Goal: Check status

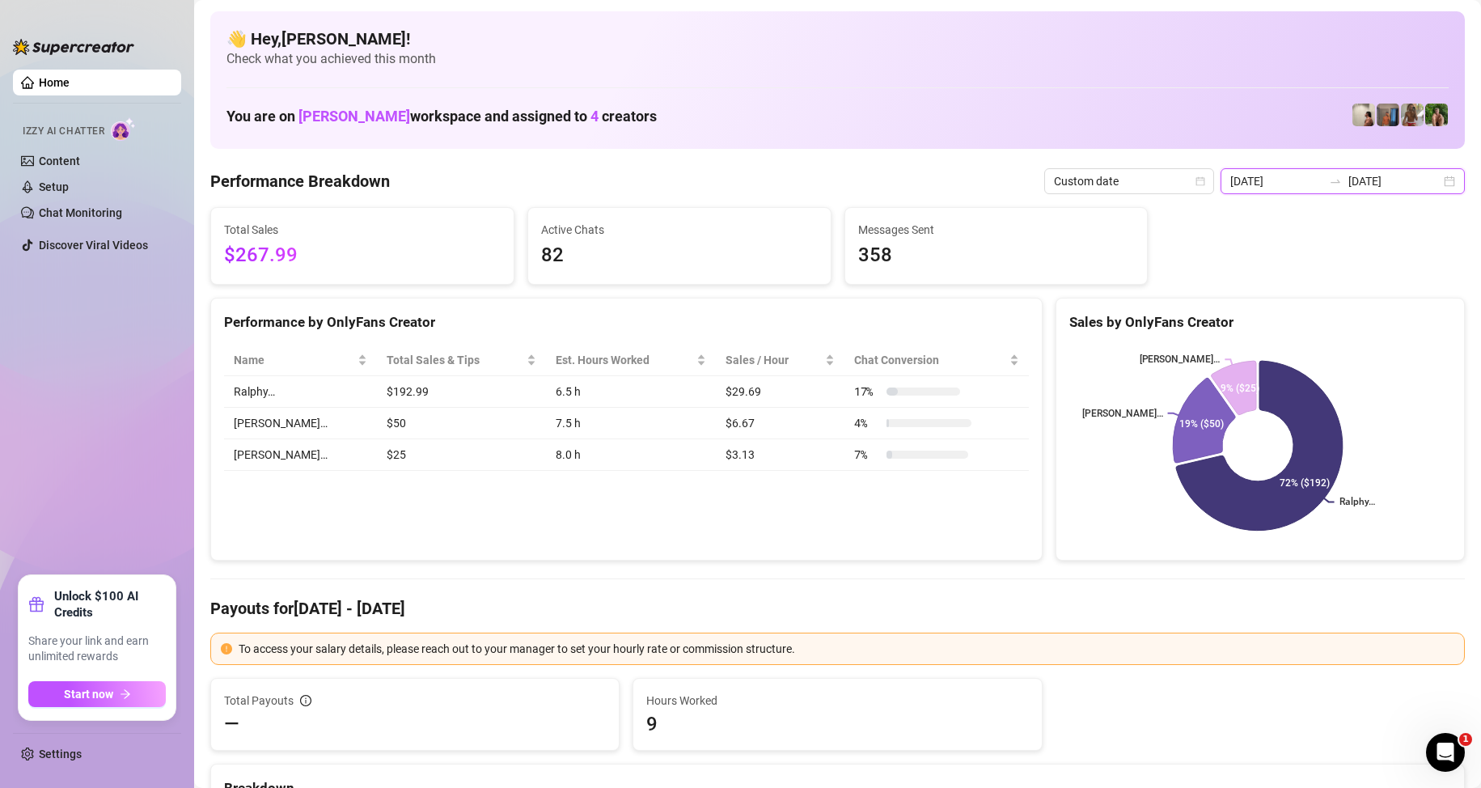
click at [1309, 189] on input "[DATE]" at bounding box center [1277, 181] width 92 height 18
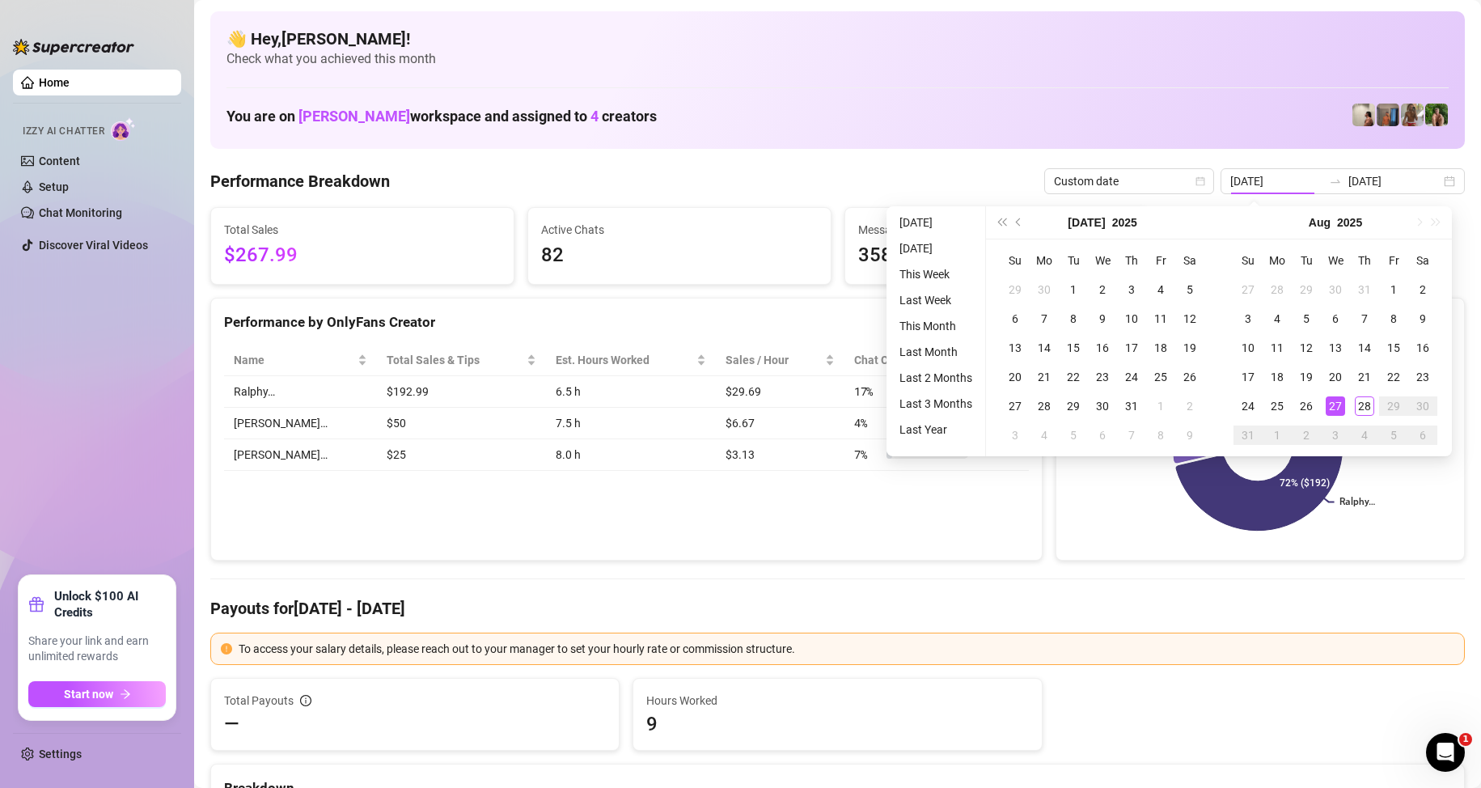
click at [760, 137] on div "👋 Hey, Jayson roa ! Check what you achieved this month You are on Sofia Husein …" at bounding box center [837, 80] width 1255 height 138
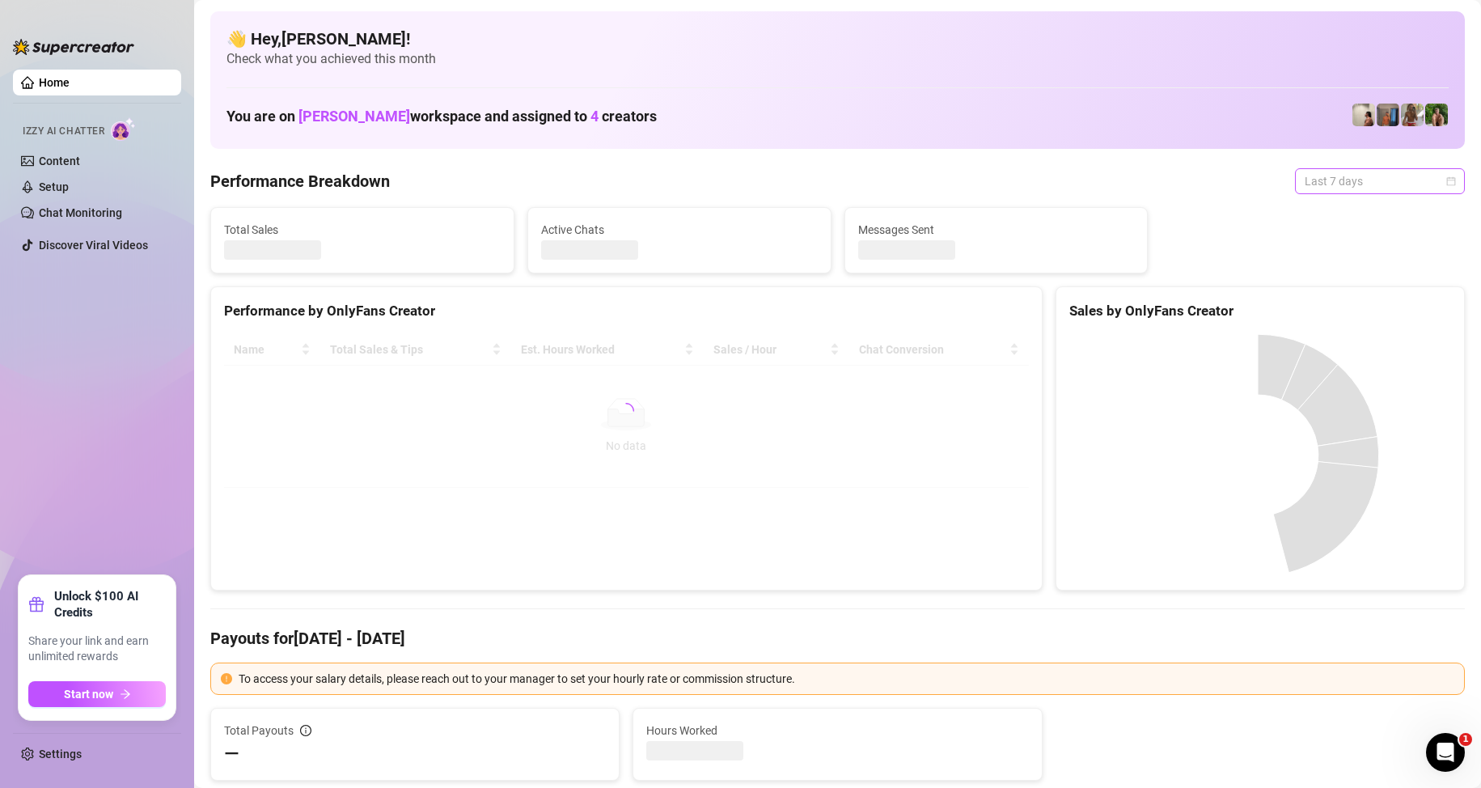
click at [1336, 180] on span "Last 7 days" at bounding box center [1380, 181] width 150 height 24
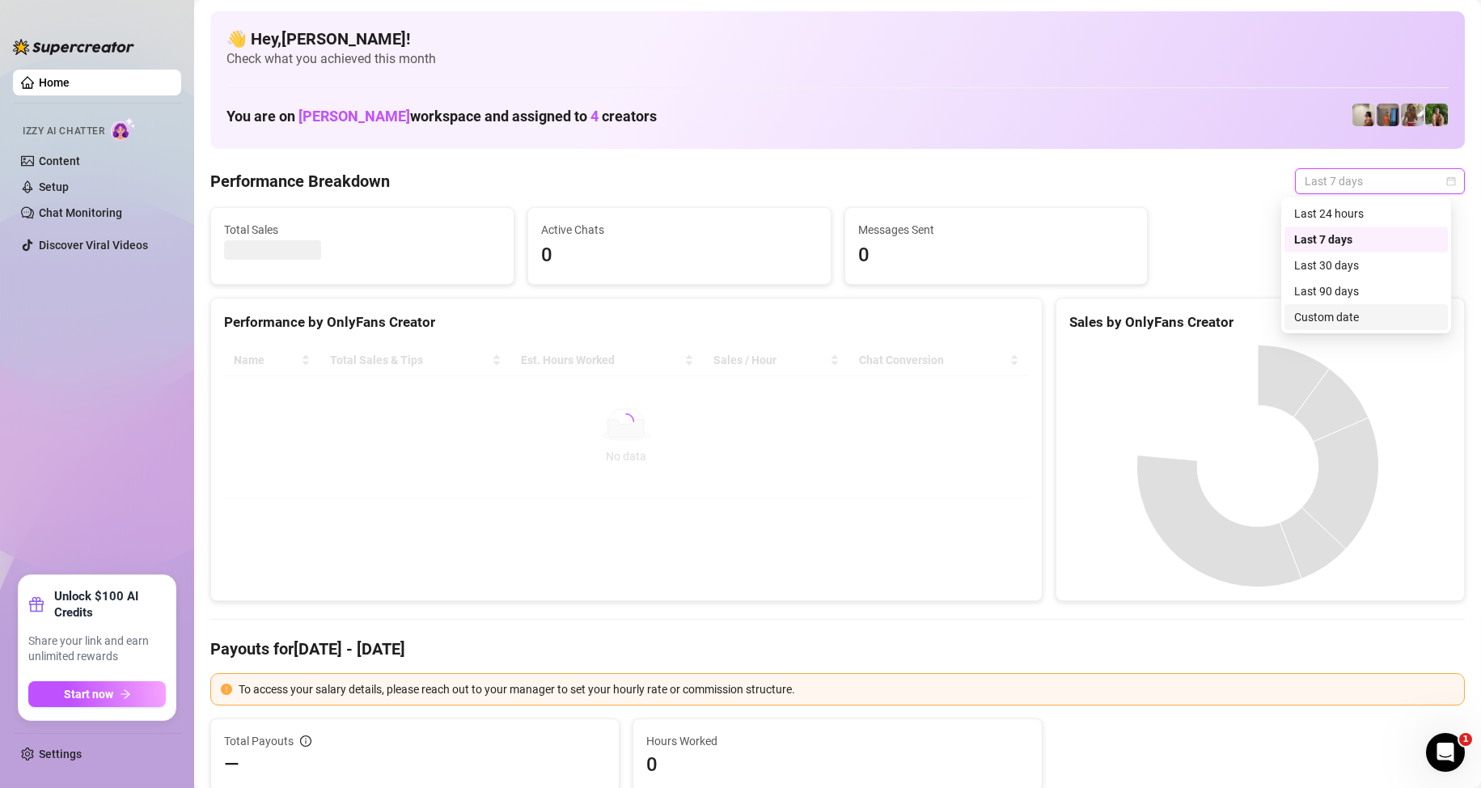
click at [1320, 307] on div "Custom date" at bounding box center [1366, 317] width 163 height 26
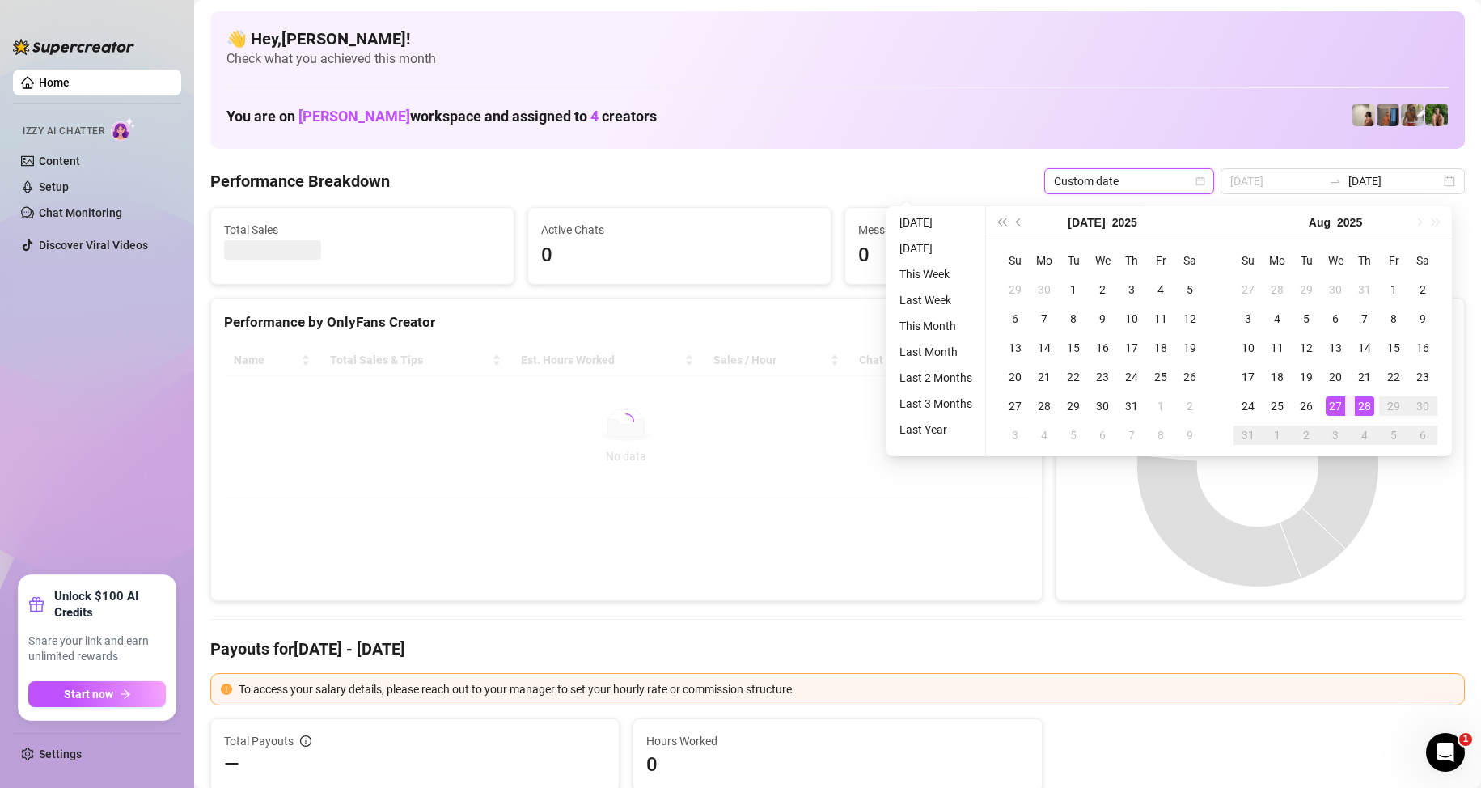
type input "2025-08-28"
click at [1364, 408] on div "28" at bounding box center [1364, 405] width 19 height 19
type input "2025-08-28"
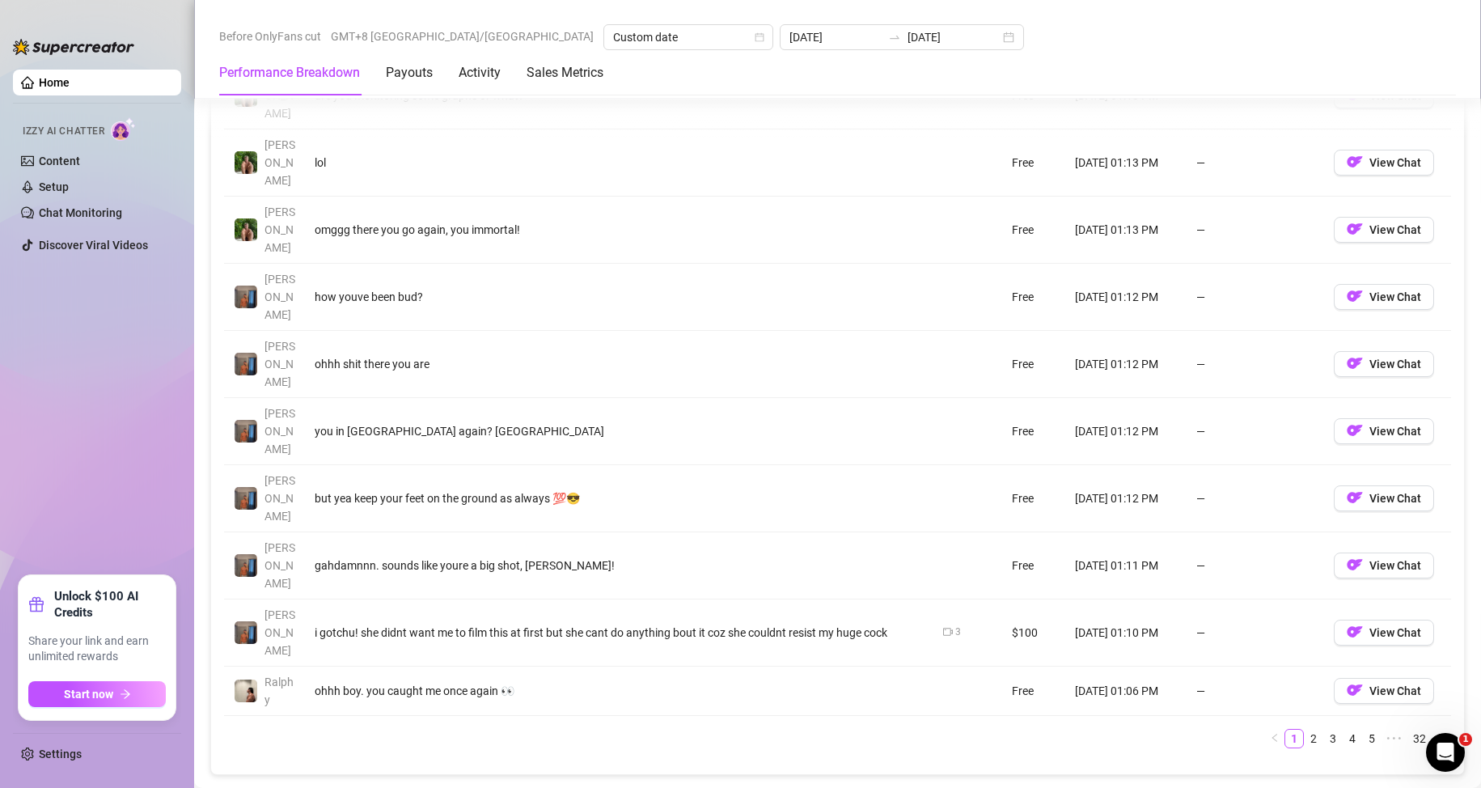
scroll to position [1618, 0]
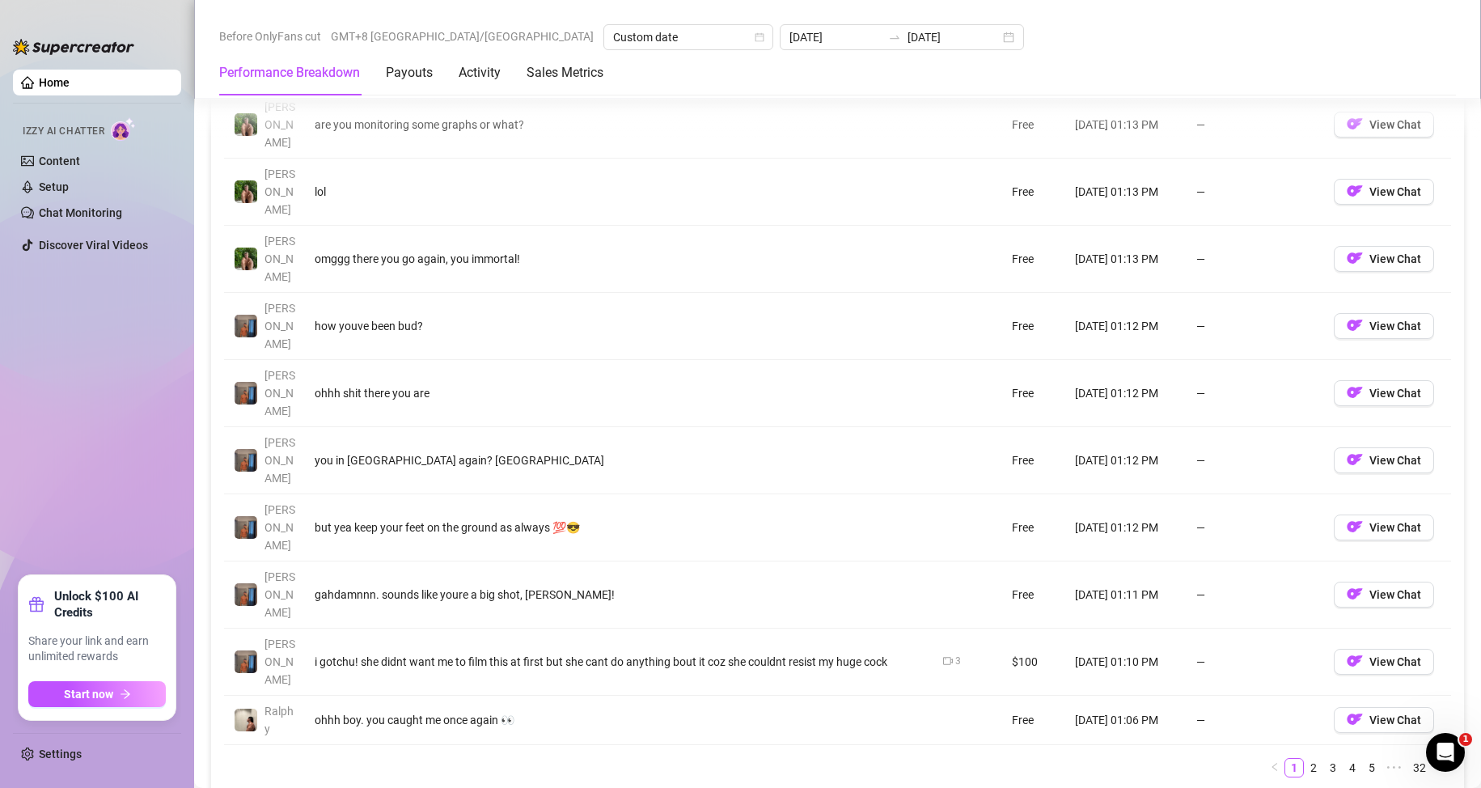
click at [152, 434] on ul "Home Izzy AI Chatter Content Setup Chat Monitoring Discover Viral Videos" at bounding box center [97, 316] width 168 height 506
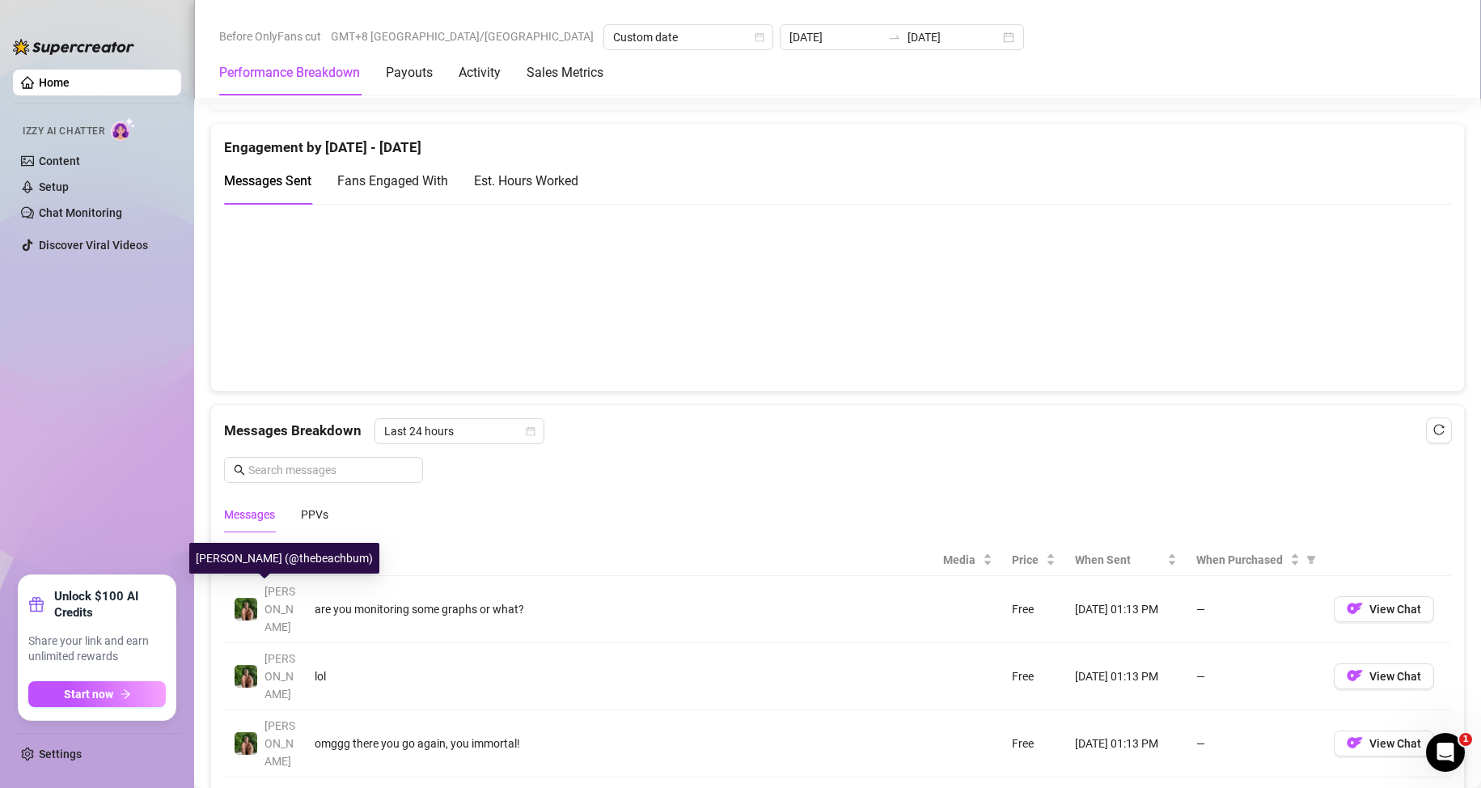
scroll to position [1133, 0]
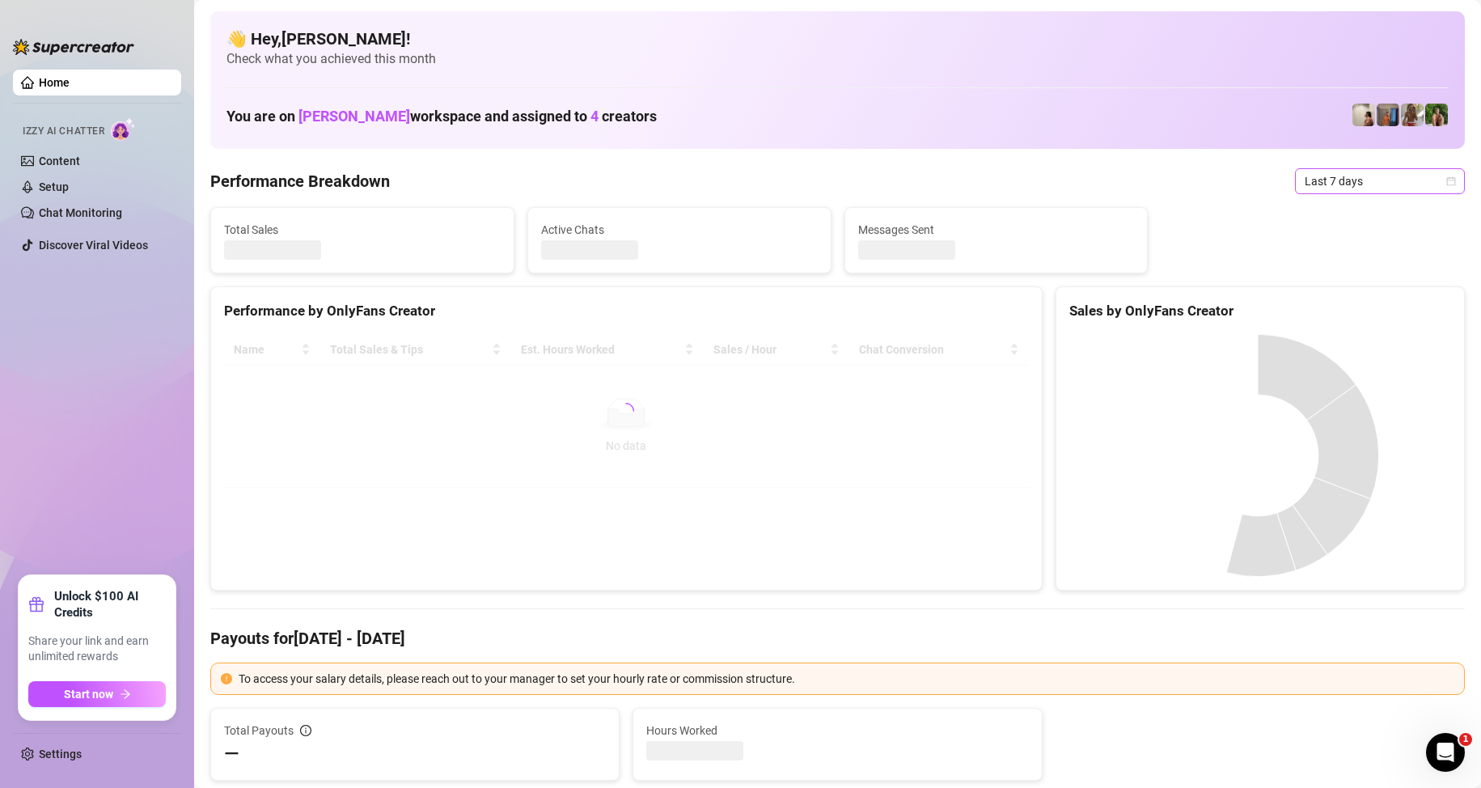
click at [1344, 181] on span "Last 7 days" at bounding box center [1380, 181] width 150 height 24
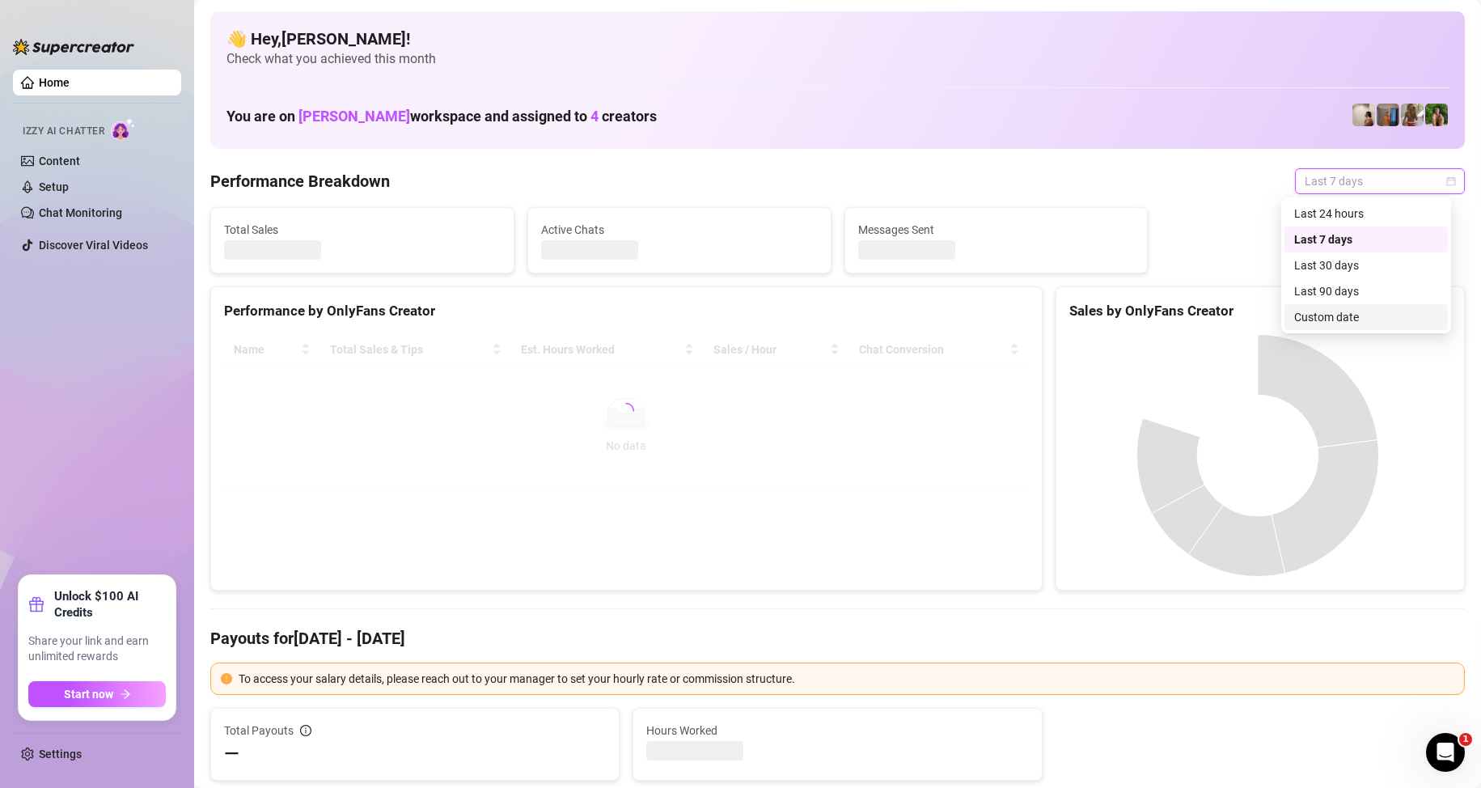
click at [1358, 321] on div "Custom date" at bounding box center [1366, 317] width 144 height 18
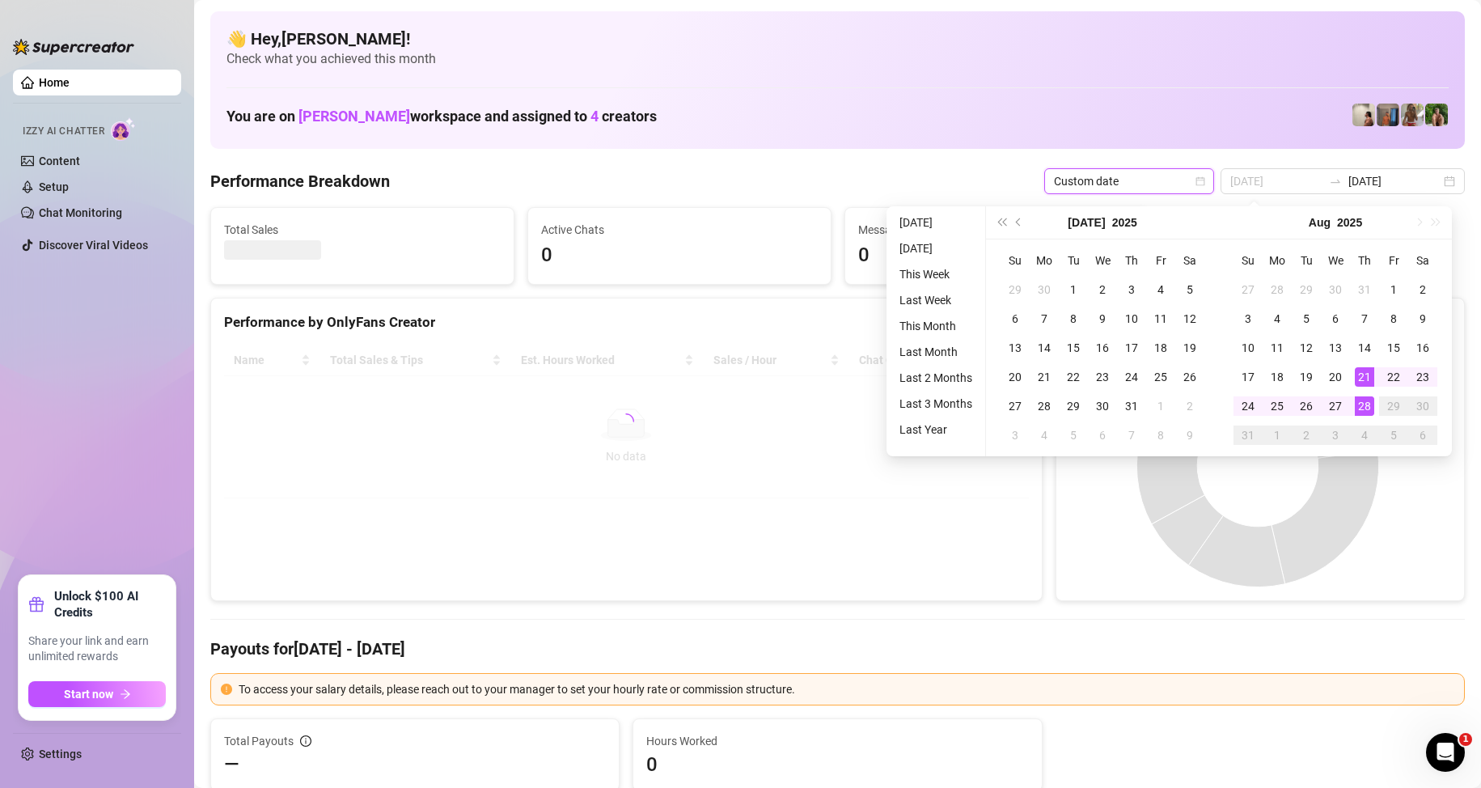
type input "2025-08-28"
click at [1362, 410] on div "28" at bounding box center [1364, 405] width 19 height 19
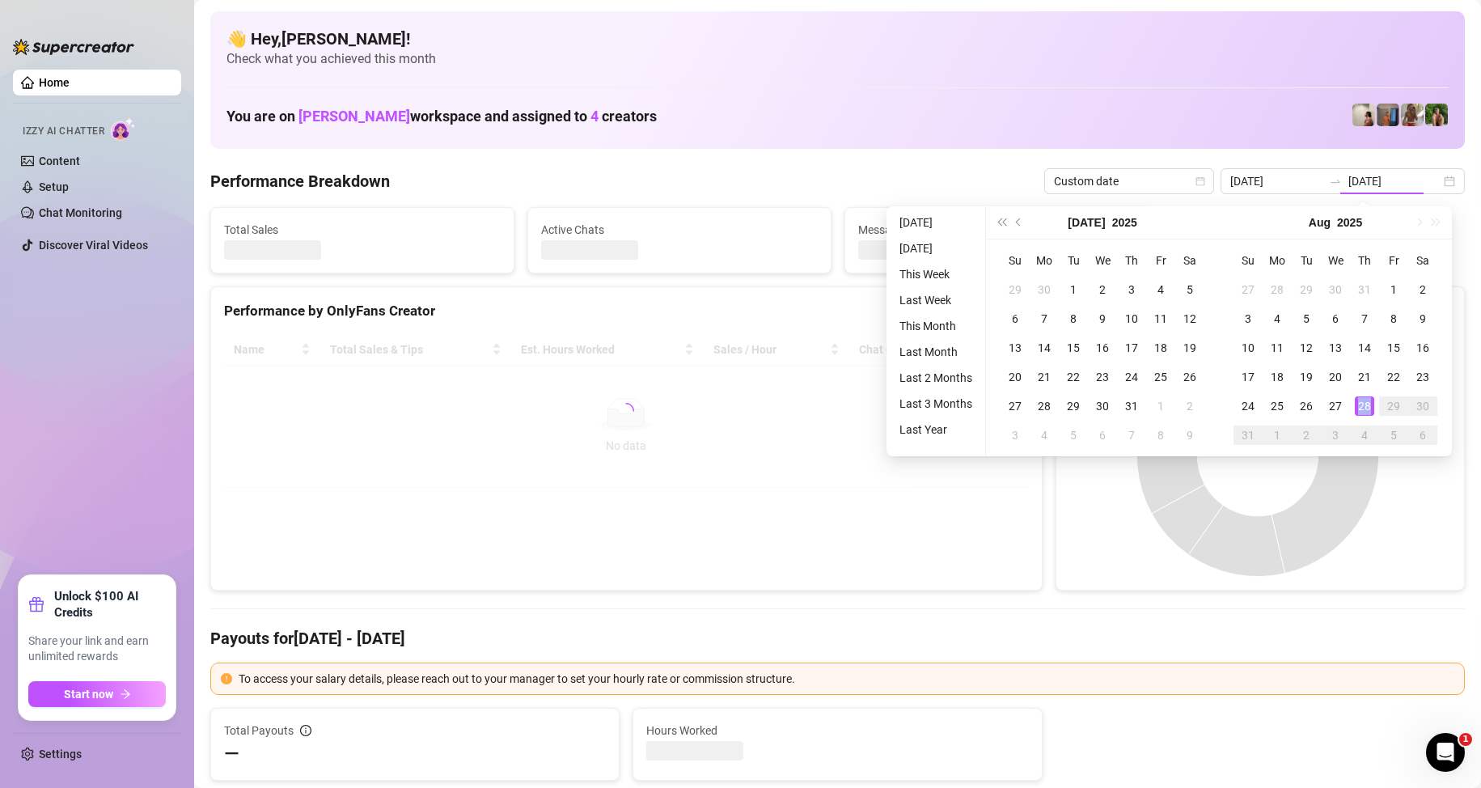
type input "2025-08-28"
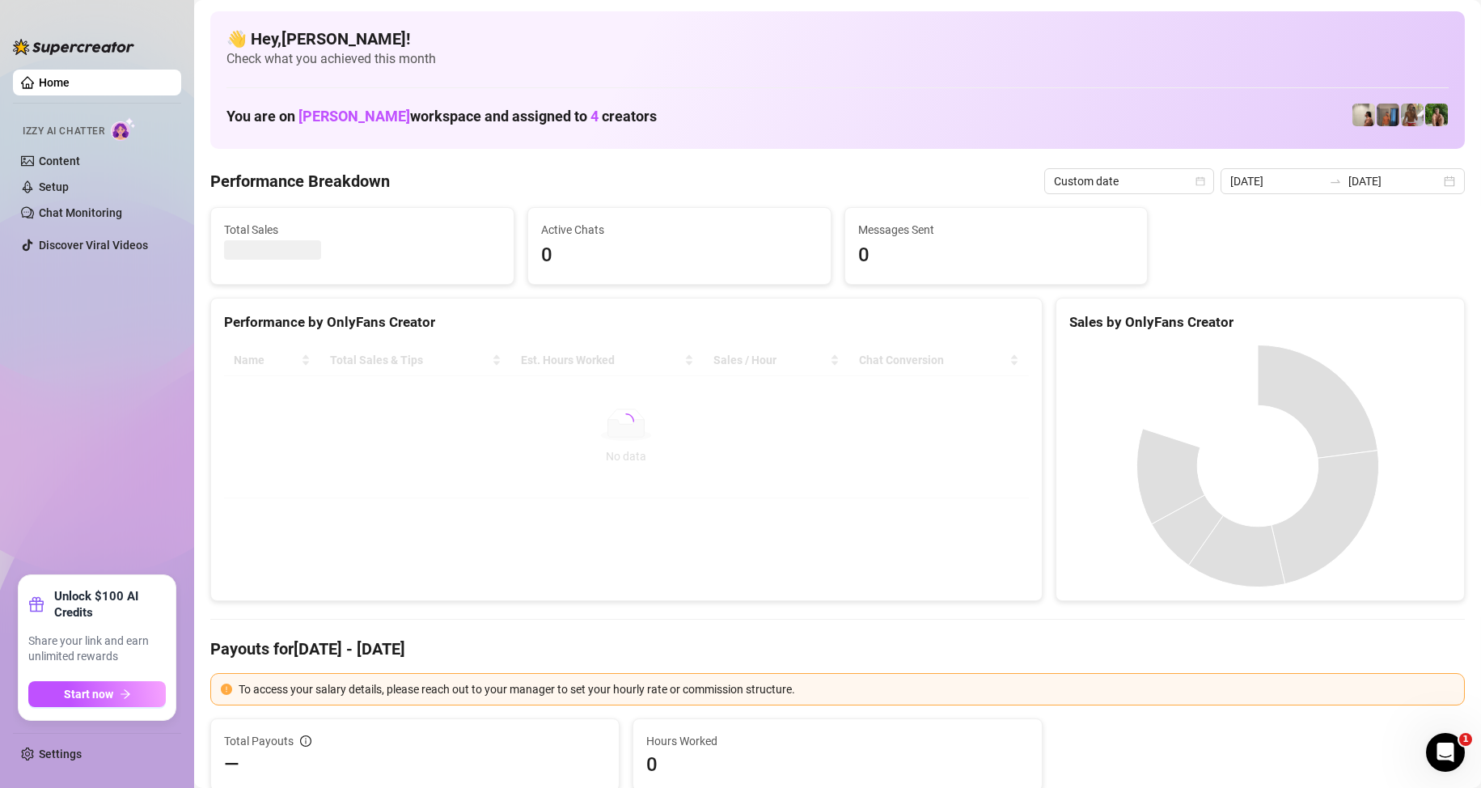
click at [575, 485] on div at bounding box center [626, 422] width 805 height 154
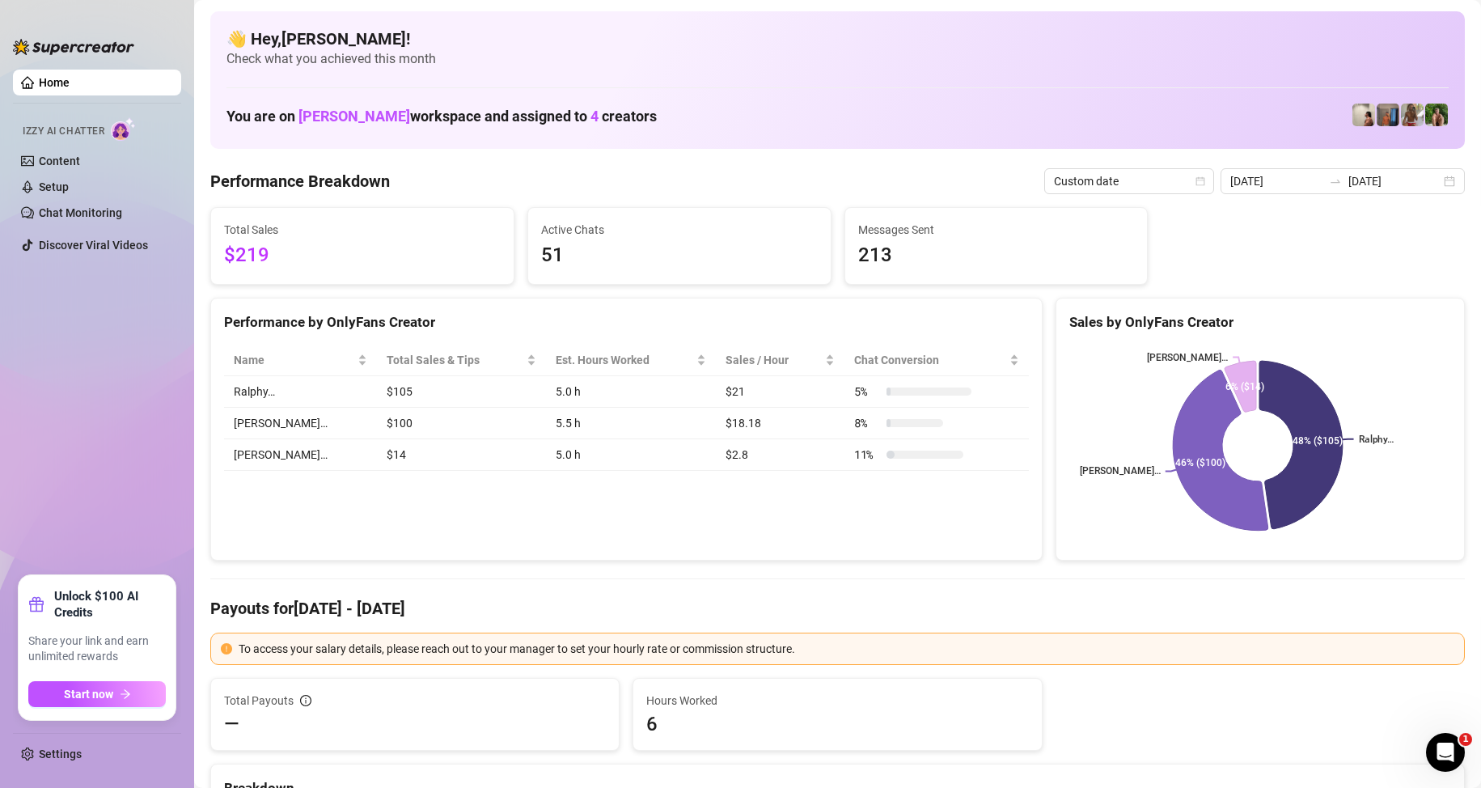
drag, startPoint x: 662, startPoint y: 549, endPoint x: 702, endPoint y: 514, distance: 53.4
click at [662, 544] on div "Performance by OnlyFans Creator Name Total Sales & Tips Est. Hours Worked Sales…" at bounding box center [626, 430] width 832 height 264
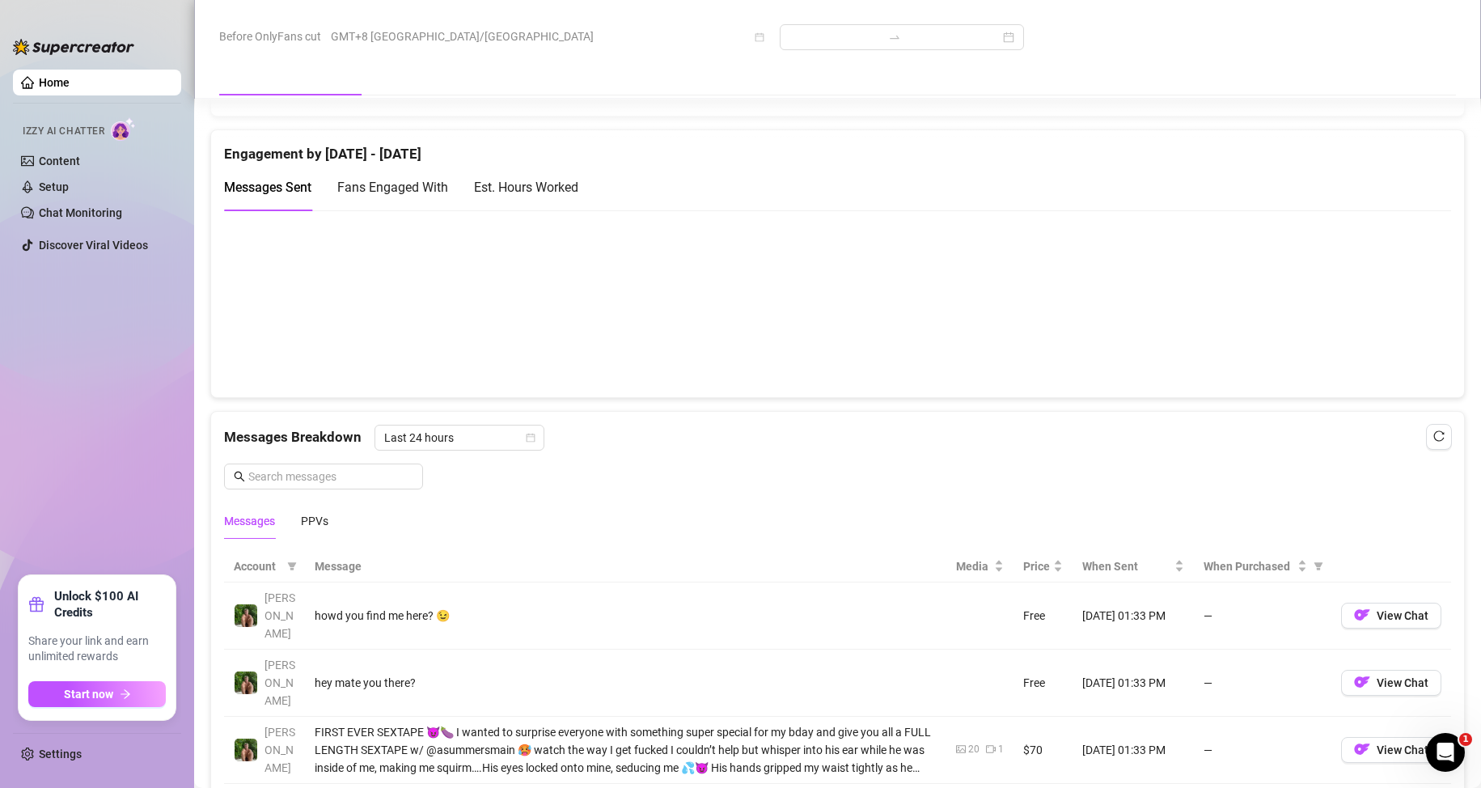
scroll to position [1375, 0]
